Goal: Task Accomplishment & Management: Complete application form

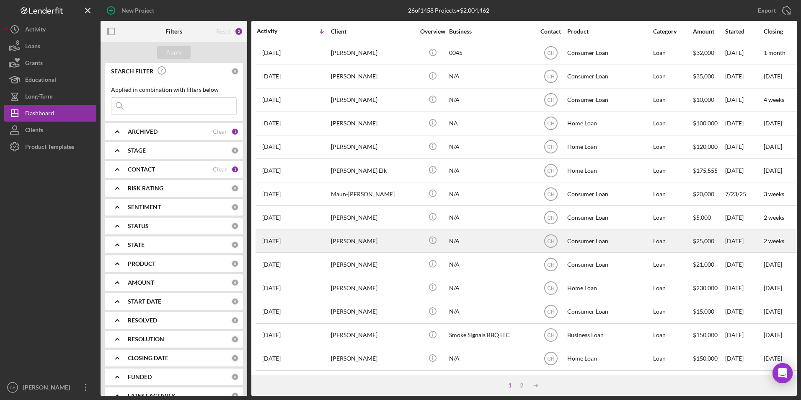
scroll to position [266, 0]
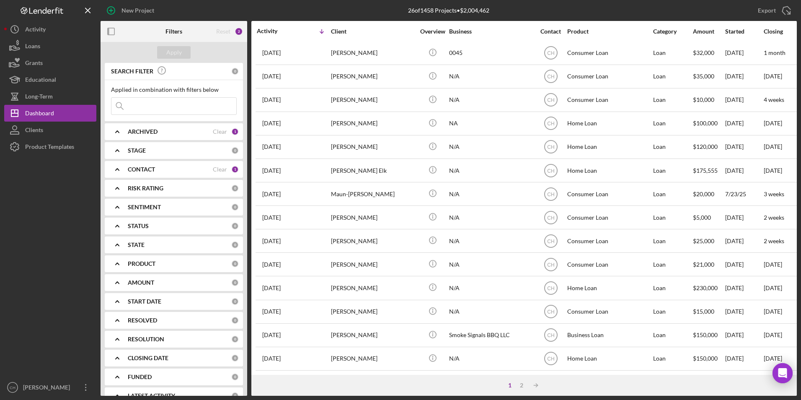
click at [143, 169] on b "CONTACT" at bounding box center [141, 169] width 27 height 7
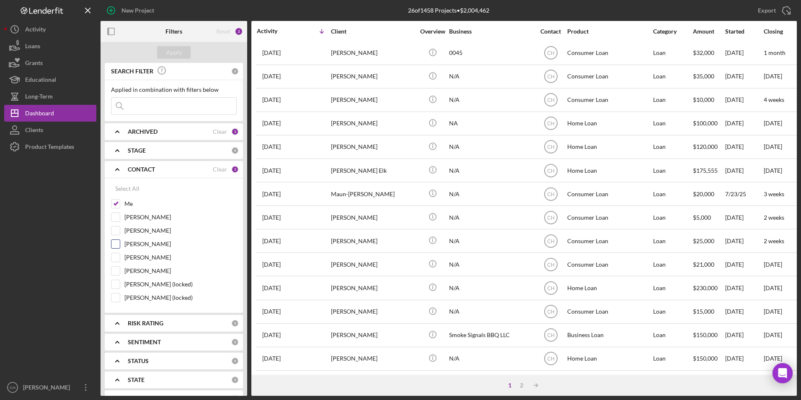
click at [117, 246] on input "[PERSON_NAME]" at bounding box center [115, 244] width 8 height 8
checkbox input "true"
click at [173, 50] on div "Apply" at bounding box center [173, 52] width 15 height 13
click at [514, 387] on div "2" at bounding box center [516, 385] width 12 height 7
click at [538, 385] on div "3" at bounding box center [536, 385] width 12 height 7
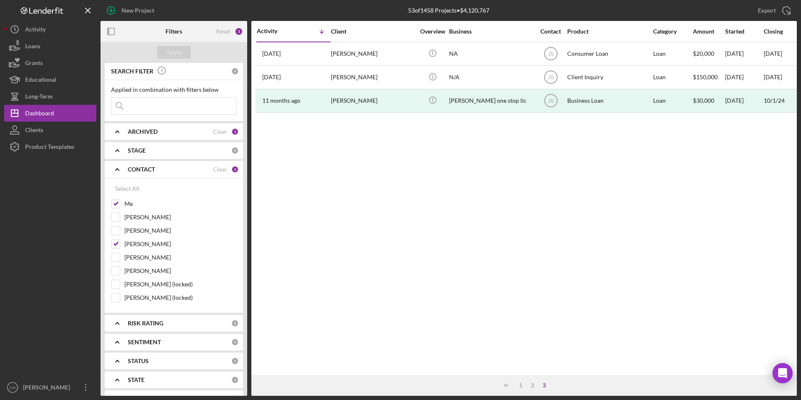
scroll to position [0, 0]
click at [519, 384] on div "1" at bounding box center [521, 385] width 12 height 7
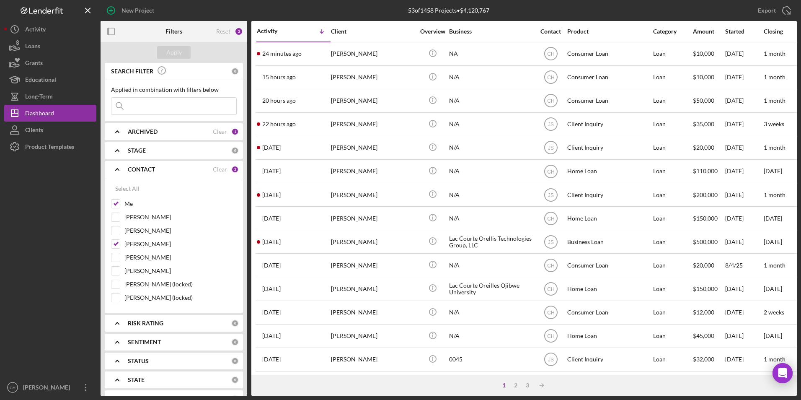
click at [169, 101] on input at bounding box center [173, 106] width 125 height 17
type input "skye"
click at [177, 52] on div "Apply" at bounding box center [173, 52] width 15 height 13
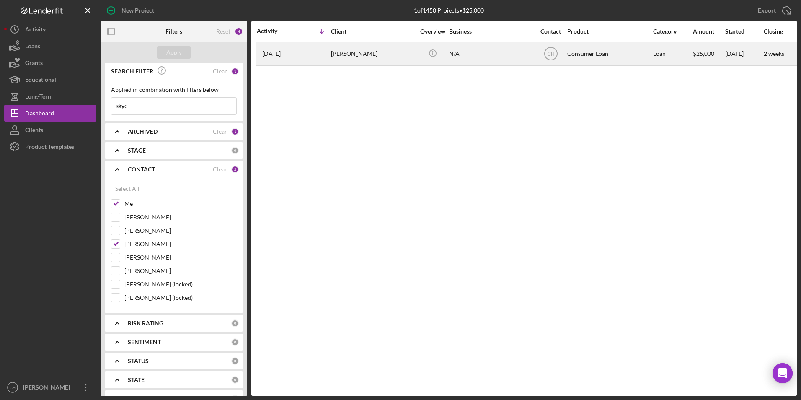
click at [368, 50] on div "[PERSON_NAME]" at bounding box center [373, 54] width 84 height 22
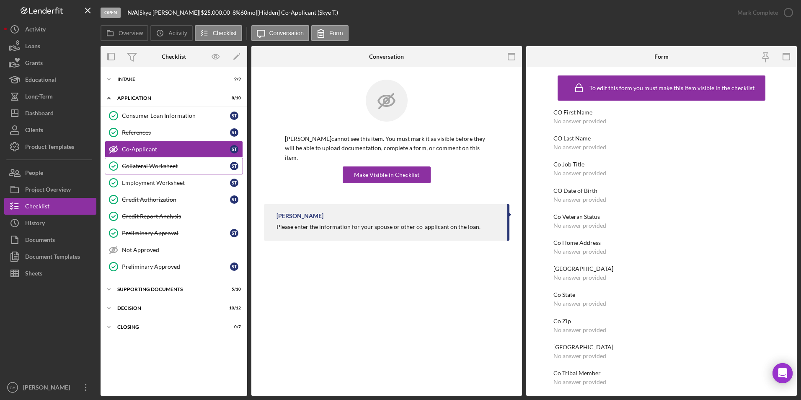
click at [152, 166] on div "Collateral Worksheet" at bounding box center [176, 166] width 108 height 7
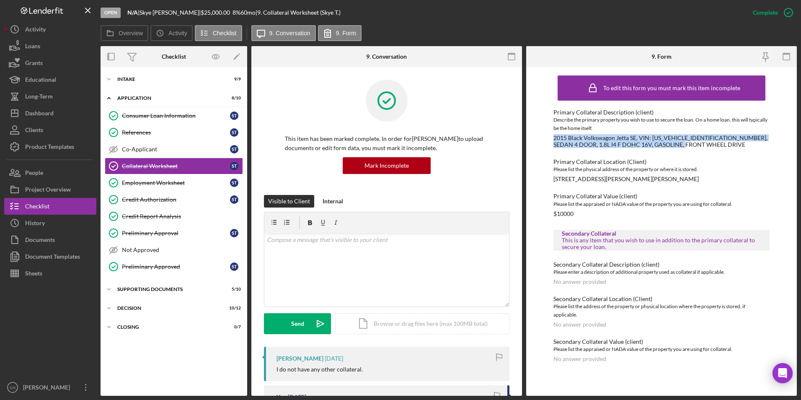
drag, startPoint x: 704, startPoint y: 143, endPoint x: 555, endPoint y: 138, distance: 149.2
click at [555, 138] on div "2015 Black Volkswagon Jetta SE, VIN: [US_VEHICLE_IDENTIFICATION_NUMBER], SEDAN …" at bounding box center [661, 140] width 217 height 13
drag, startPoint x: 555, startPoint y: 138, endPoint x: 565, endPoint y: 138, distance: 10.9
copy div "2015 Black Volkswagon Jetta SE, VIN: [US_VEHICLE_IDENTIFICATION_NUMBER], SEDAN …"
click at [136, 282] on div "Icon/Expander Supporting Documents 5 / 10" at bounding box center [174, 289] width 147 height 17
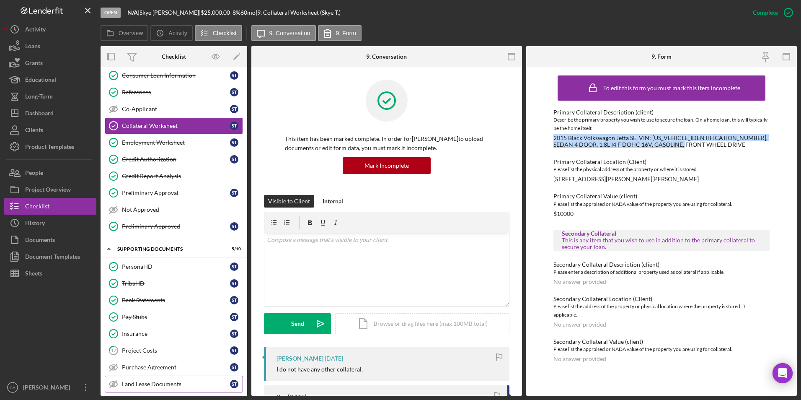
scroll to position [84, 0]
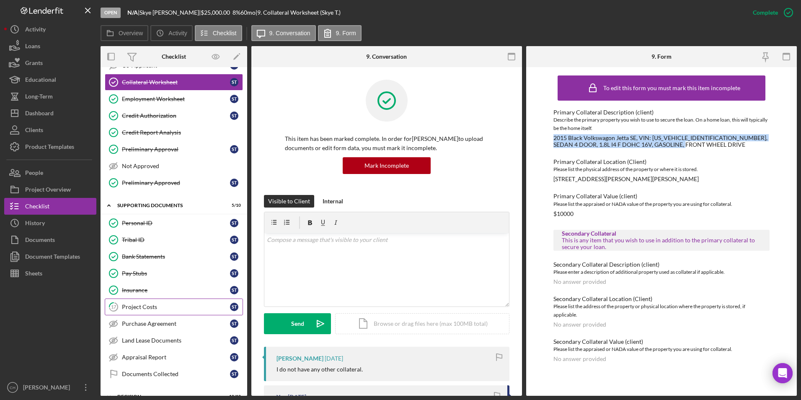
click at [144, 310] on div "Project Costs" at bounding box center [176, 306] width 108 height 7
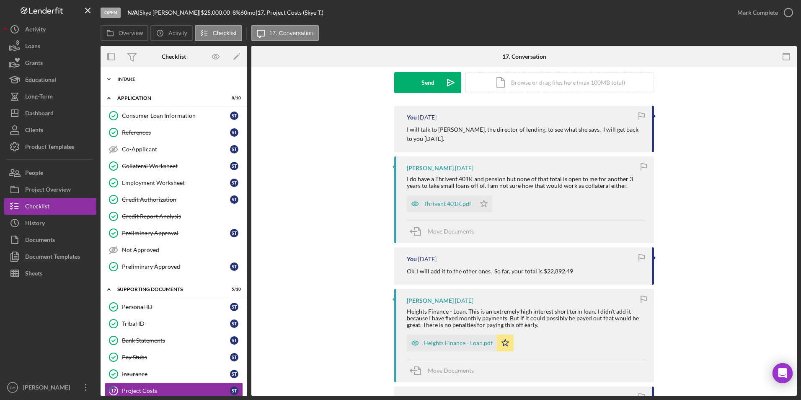
click at [124, 79] on div "Intake" at bounding box center [176, 79] width 119 height 5
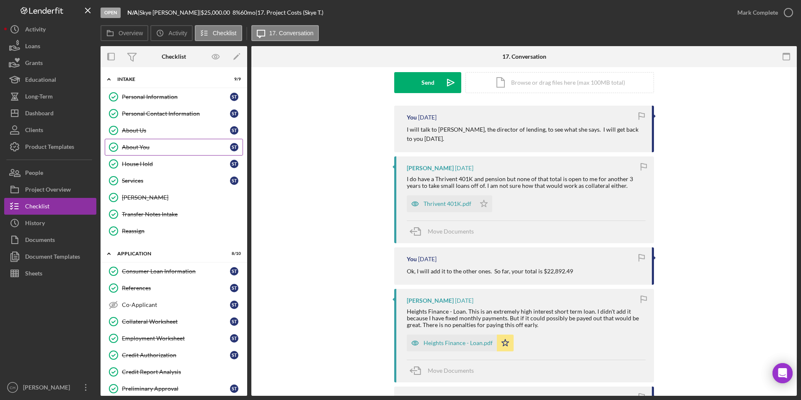
click at [149, 146] on div "About You" at bounding box center [176, 147] width 108 height 7
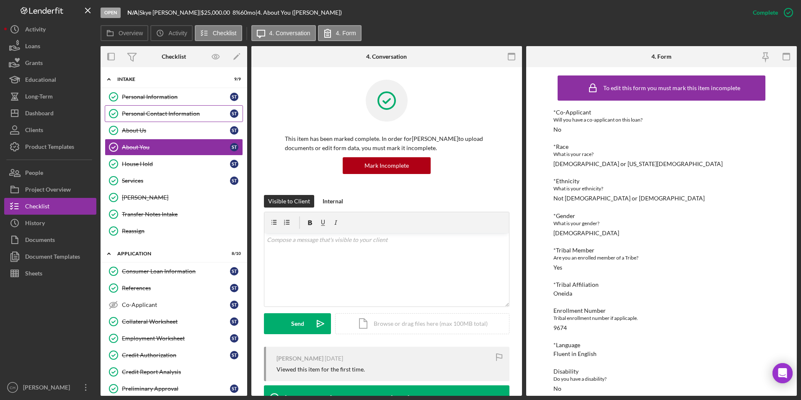
click at [149, 116] on div "Personal Contact Information" at bounding box center [176, 113] width 108 height 7
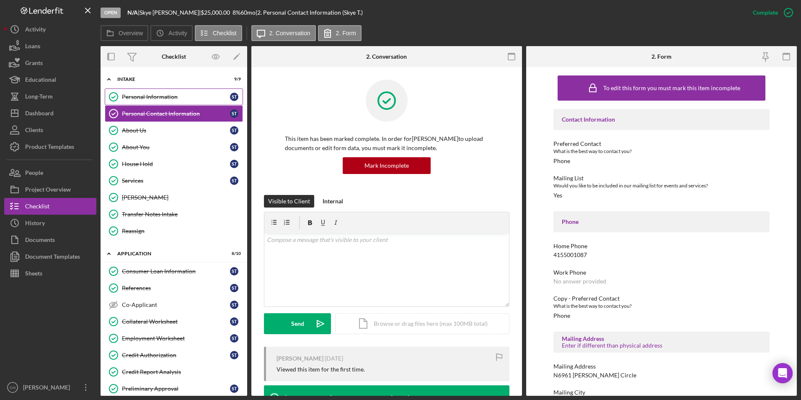
click at [150, 94] on div "Personal Information" at bounding box center [176, 96] width 108 height 7
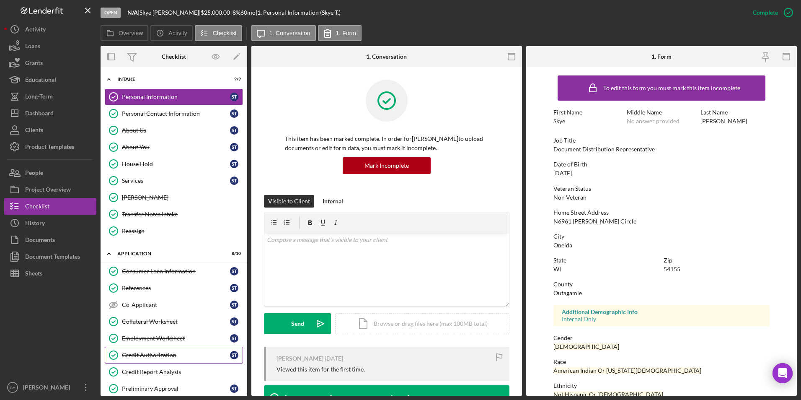
click at [157, 351] on link "Credit Authorization Credit Authorization S T" at bounding box center [174, 354] width 138 height 17
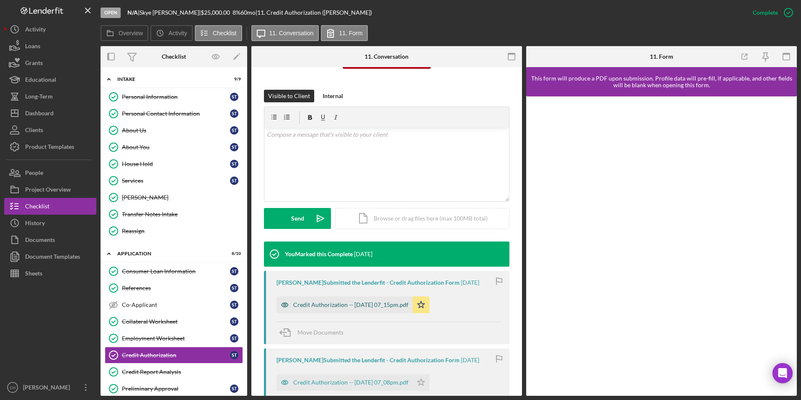
scroll to position [168, 0]
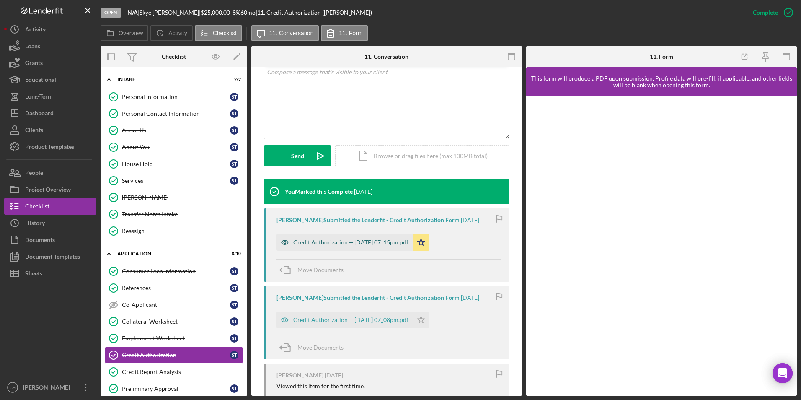
click at [384, 247] on div "Credit Authorization -- [DATE] 07_15pm.pdf" at bounding box center [344, 242] width 136 height 17
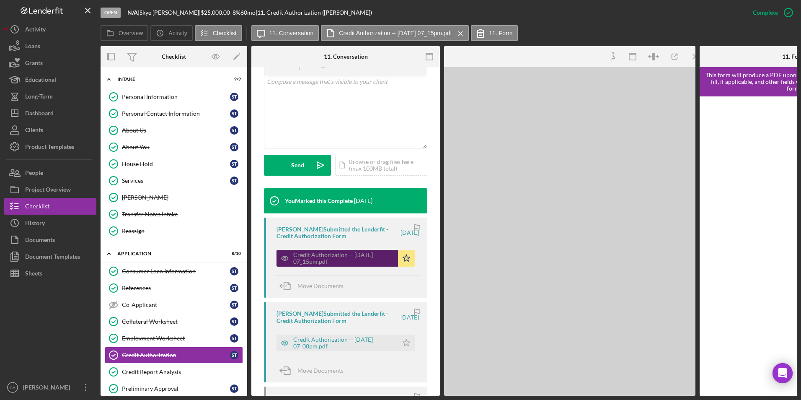
scroll to position [177, 0]
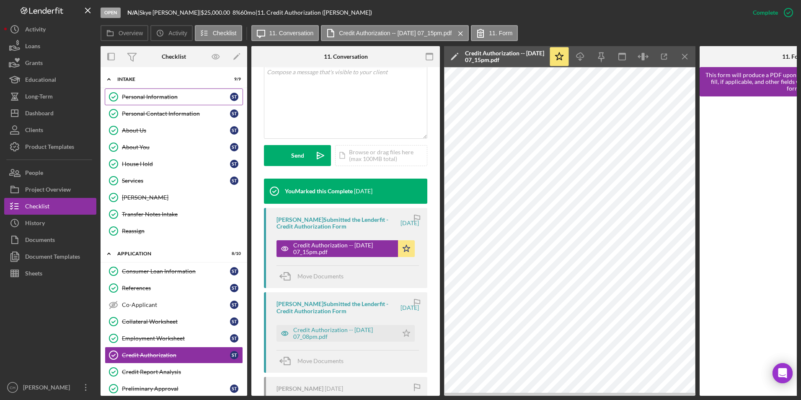
click at [134, 96] on div "Personal Information" at bounding box center [176, 96] width 108 height 7
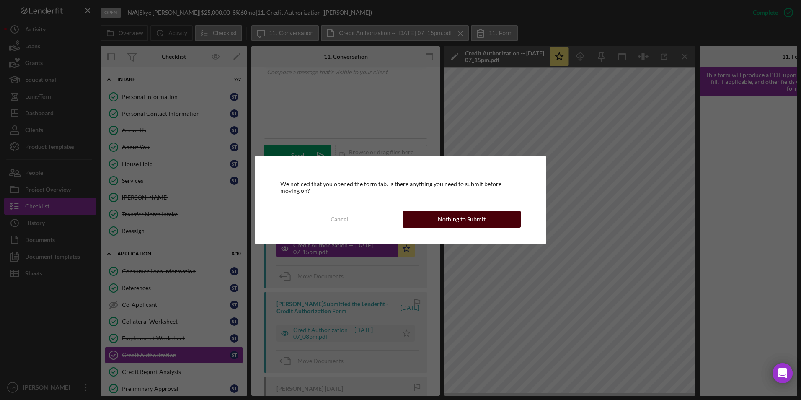
click at [474, 227] on div "Cancel Nothing to Submit" at bounding box center [400, 219] width 240 height 17
click at [478, 220] on div "Nothing to Submit" at bounding box center [462, 219] width 48 height 17
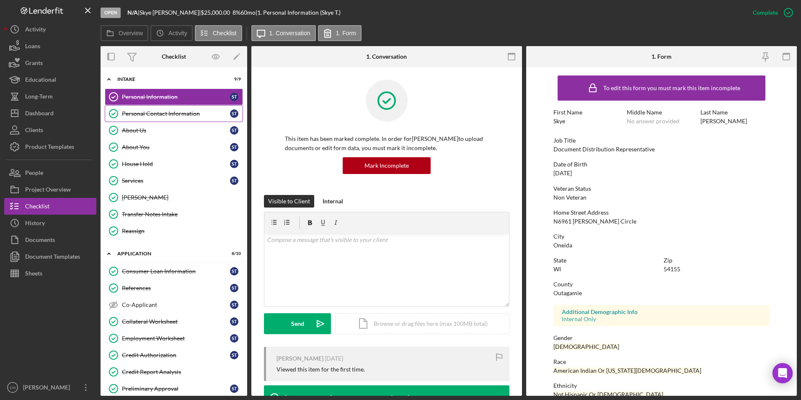
click at [160, 110] on div "Personal Contact Information" at bounding box center [176, 113] width 108 height 7
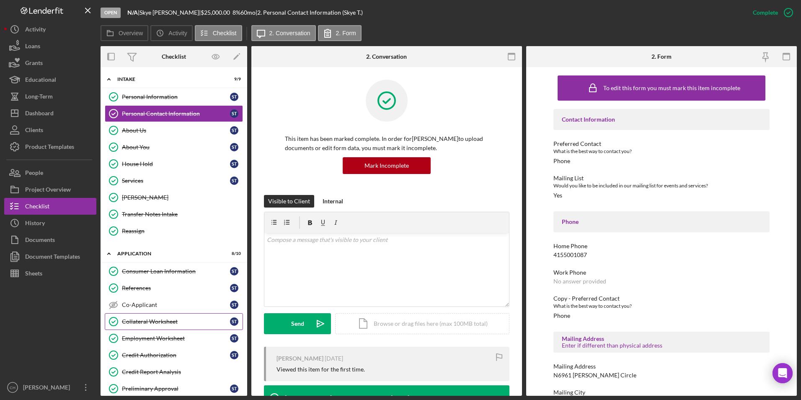
click at [143, 318] on div "Collateral Worksheet" at bounding box center [176, 321] width 108 height 7
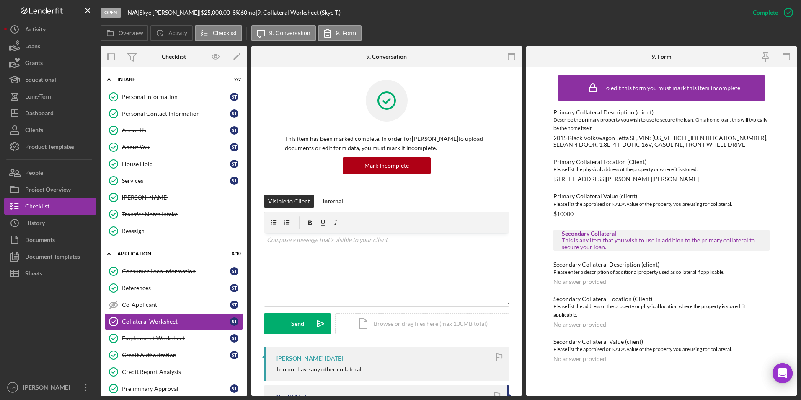
click at [713, 135] on div "2015 Black Volkswagon Jetta SE, VIN: [US_VEHICLE_IDENTIFICATION_NUMBER], SEDAN …" at bounding box center [661, 140] width 217 height 13
drag, startPoint x: 715, startPoint y: 136, endPoint x: 652, endPoint y: 140, distance: 63.4
click at [652, 140] on div "2015 Black Volkswagon Jetta SE, VIN: [US_VEHICLE_IDENTIFICATION_NUMBER], SEDAN …" at bounding box center [661, 140] width 217 height 13
copy div "[US_VEHICLE_IDENTIFICATION_NUMBER]"
